Goal: Download file/media

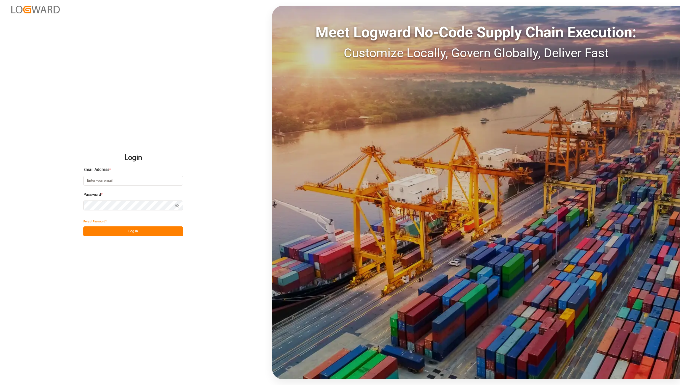
type input "[EMAIL_ADDRESS][DOMAIN_NAME]"
click at [151, 229] on button "Log In" at bounding box center [133, 231] width 100 height 10
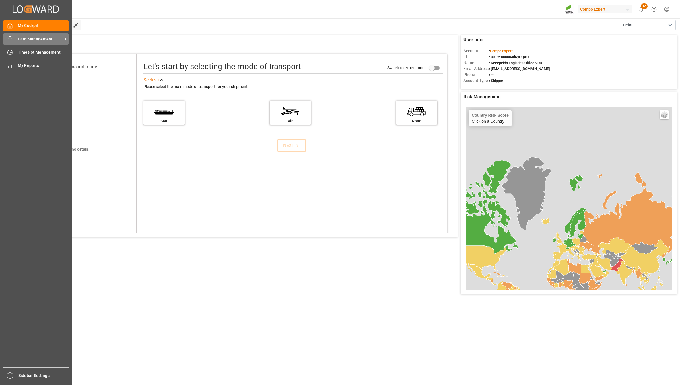
click at [7, 37] on icon at bounding box center [10, 39] width 6 height 6
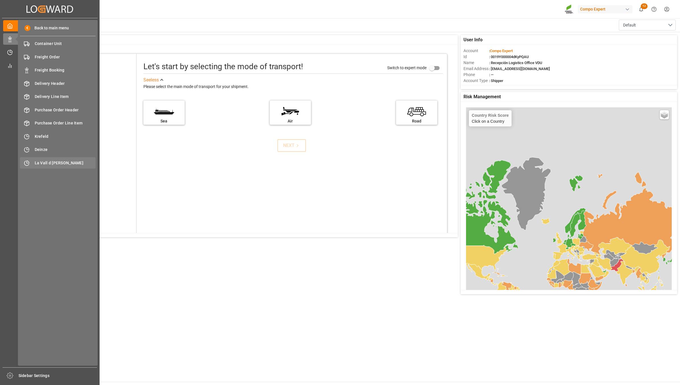
click at [59, 163] on span "La Vall d [PERSON_NAME]" at bounding box center [65, 163] width 61 height 6
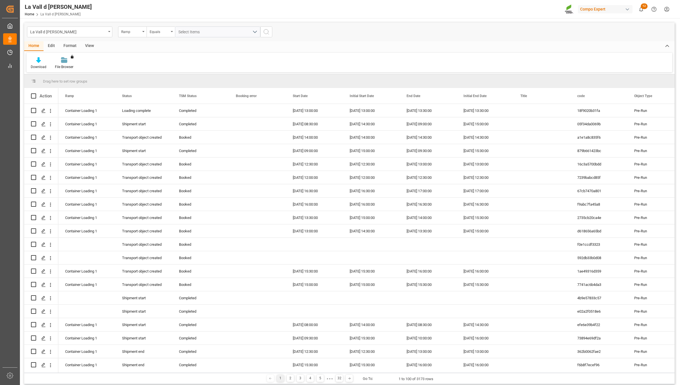
click at [87, 49] on div "View" at bounding box center [89, 46] width 17 height 10
click at [66, 63] on div "Standard Templates" at bounding box center [64, 63] width 37 height 13
click at [83, 83] on div "VDU Overview Carretileros" at bounding box center [79, 81] width 55 height 12
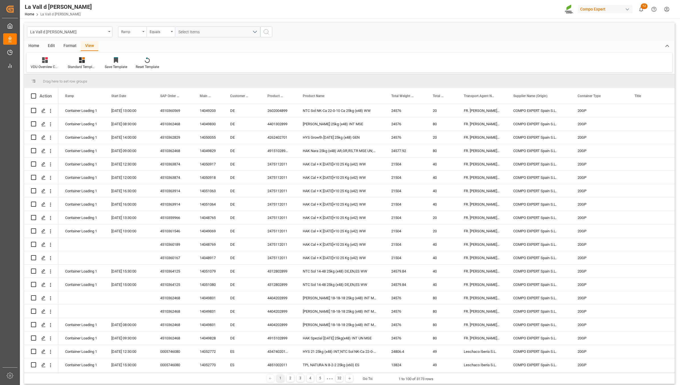
click at [137, 32] on div "Ramp" at bounding box center [130, 31] width 19 height 7
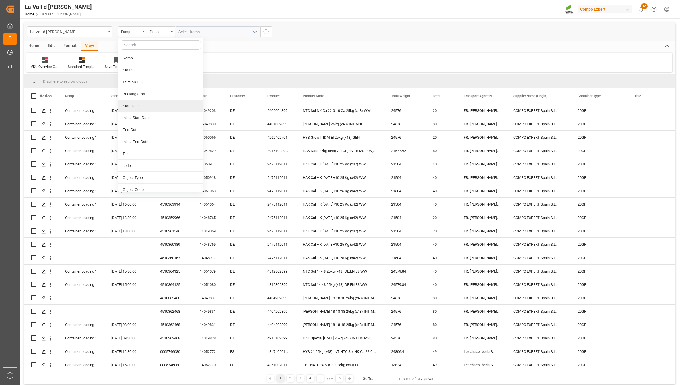
click at [138, 104] on div "Start Date" at bounding box center [160, 106] width 85 height 12
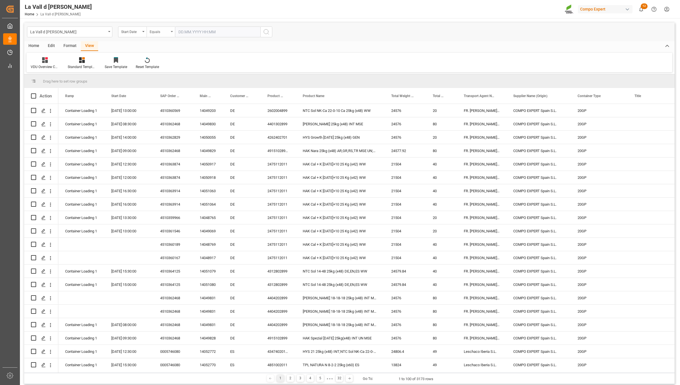
click at [170, 31] on div "Equals" at bounding box center [160, 31] width 28 height 11
click at [162, 105] on div "In range" at bounding box center [189, 106] width 85 height 12
click at [197, 30] on input "text" at bounding box center [196, 31] width 43 height 11
click at [228, 98] on span "26" at bounding box center [227, 100] width 4 height 4
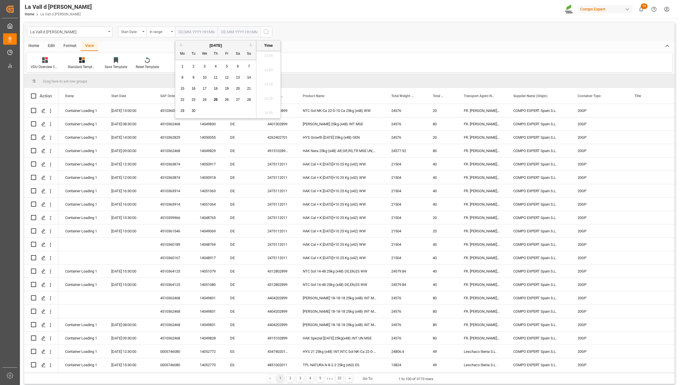
type input "[DATE] 00:00"
click at [253, 33] on input "text" at bounding box center [239, 31] width 43 height 11
click at [268, 99] on span "26" at bounding box center [269, 100] width 4 height 4
type input "[DATE] 00:00"
click at [264, 31] on circle "search button" at bounding box center [266, 31] width 5 height 5
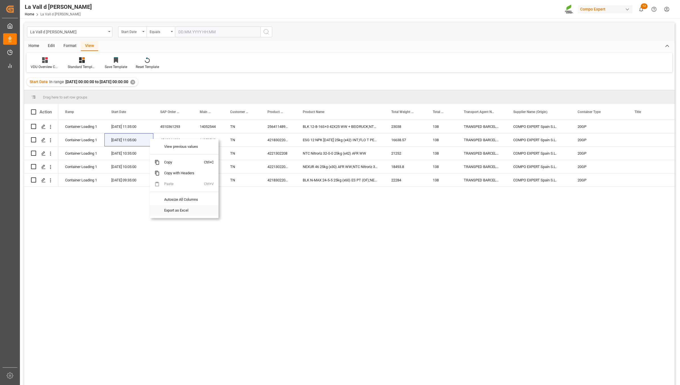
click at [169, 213] on span "Export as Excel" at bounding box center [182, 210] width 44 height 11
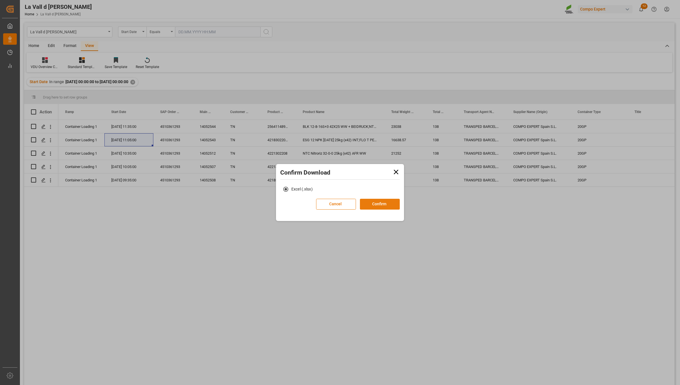
click at [376, 208] on button "Confirm" at bounding box center [380, 204] width 40 height 11
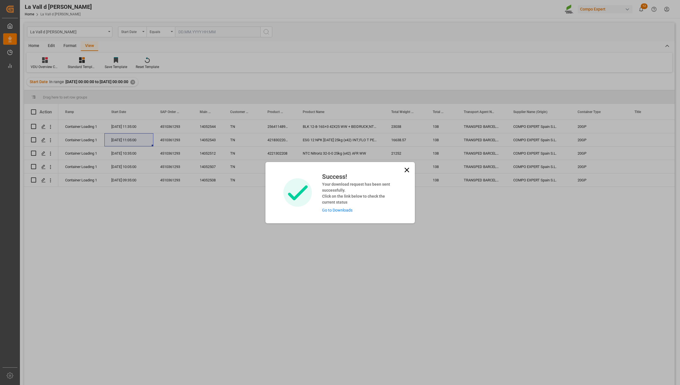
click at [342, 210] on link "Go to Downloads" at bounding box center [337, 210] width 30 height 5
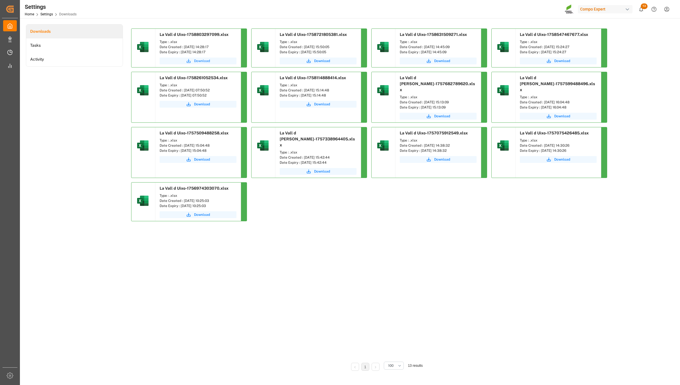
click at [205, 63] on span "Download" at bounding box center [202, 60] width 16 height 5
